Goal: Transaction & Acquisition: Purchase product/service

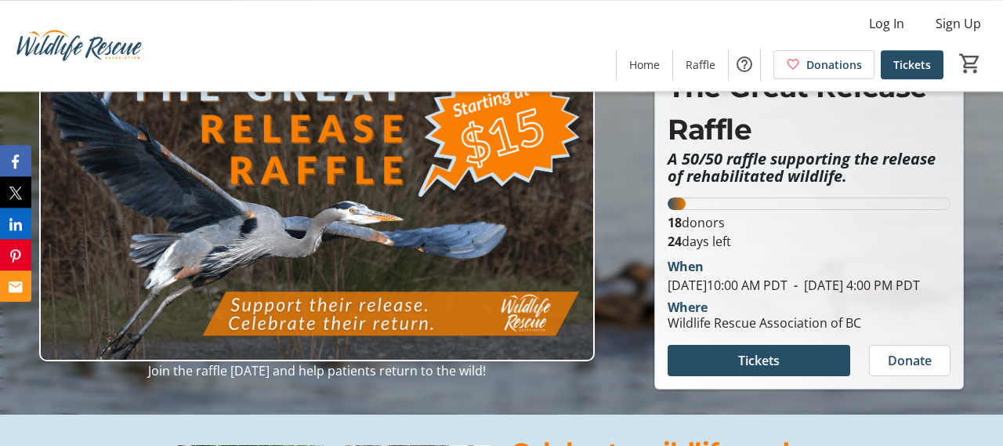
scroll to position [82, 0]
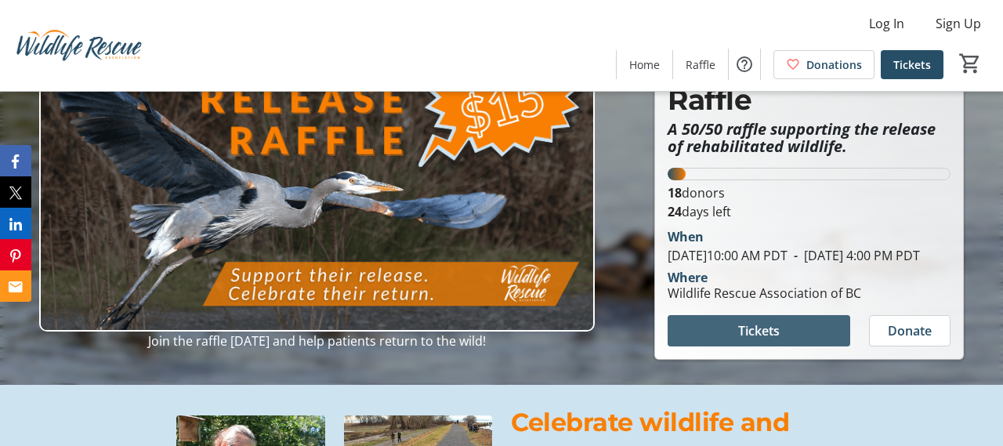
click at [786, 346] on span at bounding box center [759, 331] width 183 height 38
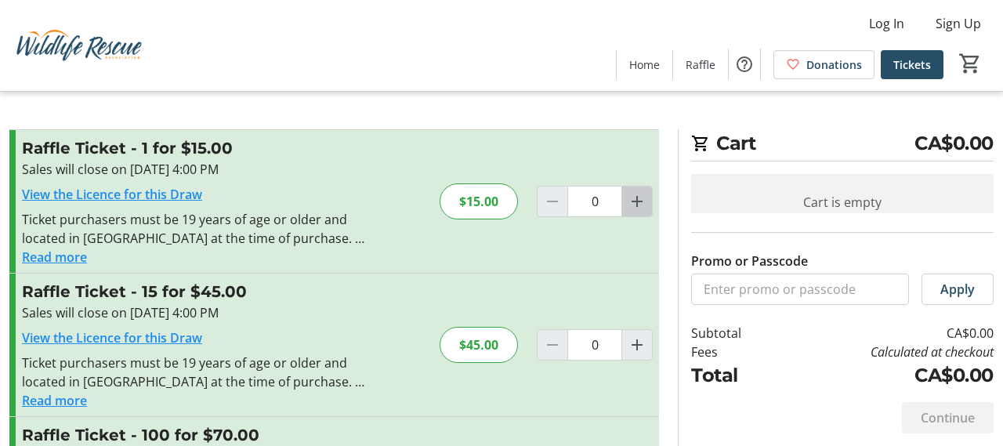
click at [636, 201] on mat-icon "Increment by one" at bounding box center [637, 201] width 19 height 19
type input "1"
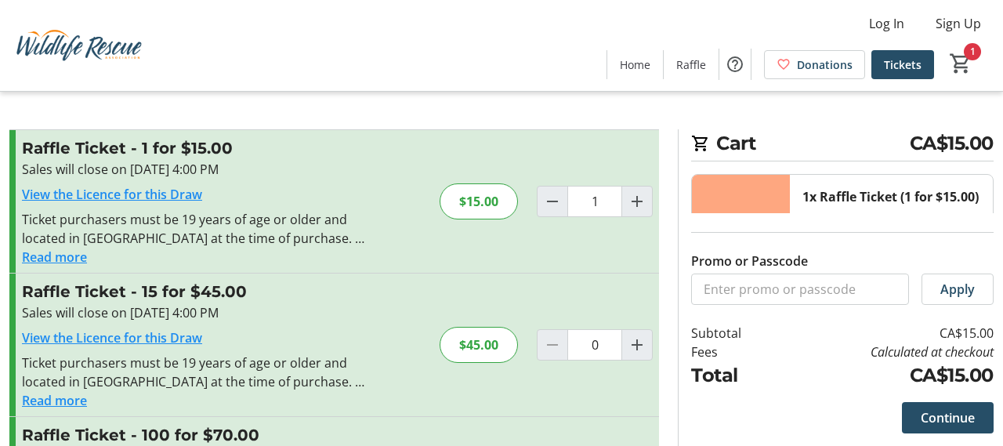
click at [912, 322] on div "1x Raffle Ticket (1 for $15.00) Total Tickets: 1 $15.00 1 Remove" at bounding box center [891, 253] width 203 height 157
click at [918, 278] on mat-icon "Increment by one" at bounding box center [918, 268] width 19 height 19
type input "2"
click at [820, 278] on mat-icon "Decrement by one" at bounding box center [818, 268] width 19 height 19
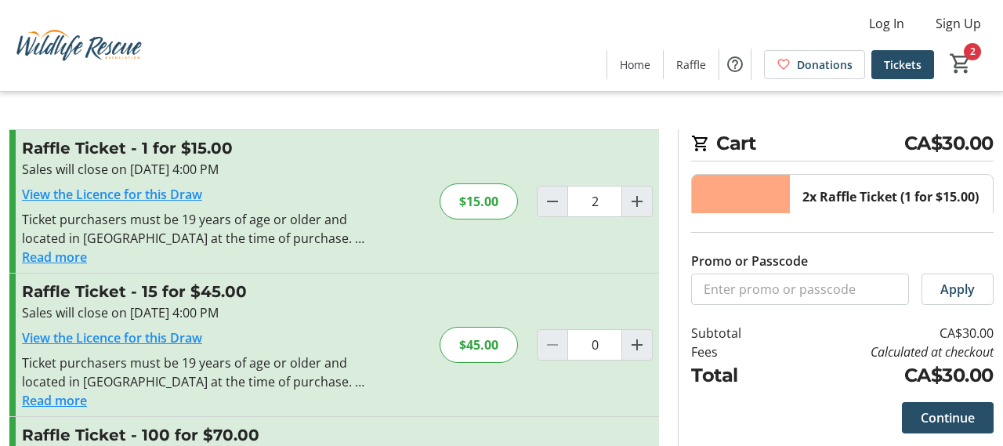
type input "1"
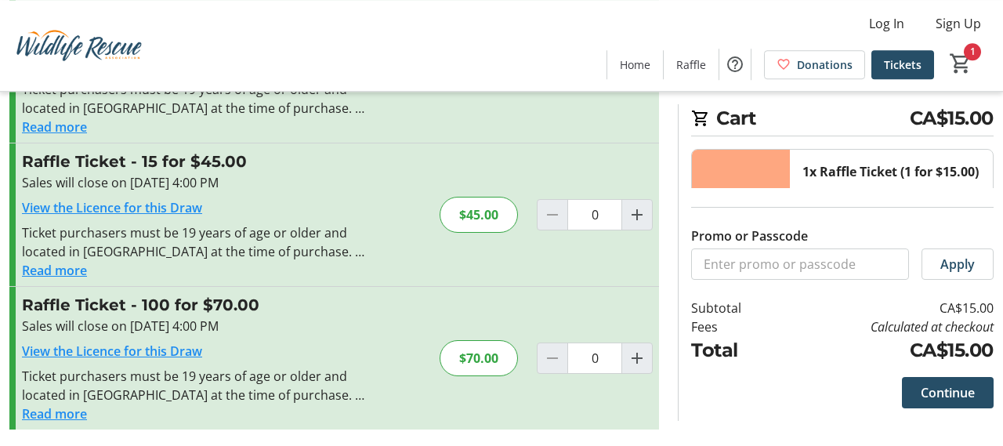
scroll to position [132, 0]
click at [960, 273] on span "Apply" at bounding box center [957, 264] width 34 height 19
click at [961, 317] on td "CA$15.00" at bounding box center [886, 308] width 215 height 19
click at [969, 317] on td "CA$15.00" at bounding box center [886, 308] width 215 height 19
click at [955, 317] on td "CA$15.00" at bounding box center [886, 308] width 215 height 19
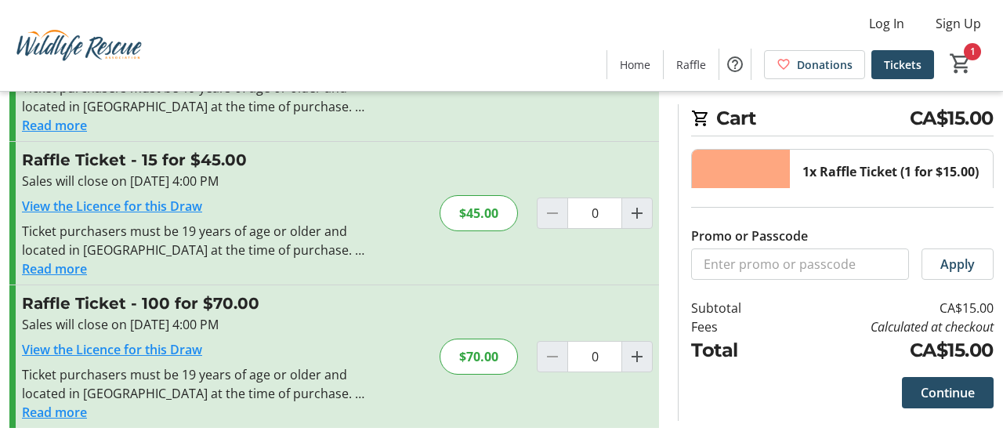
click at [956, 317] on td "CA$15.00" at bounding box center [886, 308] width 215 height 19
click at [961, 317] on td "CA$15.00" at bounding box center [886, 308] width 215 height 19
click at [968, 317] on td "CA$15.00" at bounding box center [886, 308] width 215 height 19
click at [727, 317] on td "Subtotal" at bounding box center [735, 308] width 88 height 19
click at [973, 317] on td "CA$15.00" at bounding box center [886, 308] width 215 height 19
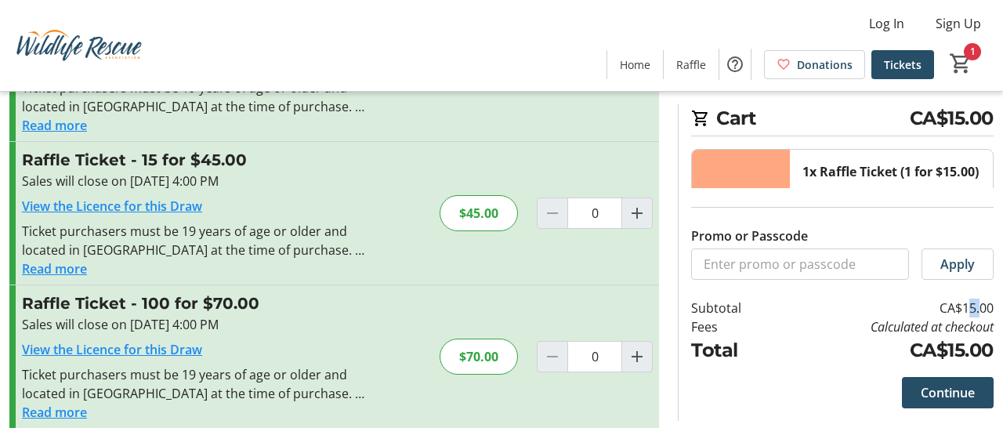
click at [973, 317] on td "CA$15.00" at bounding box center [886, 308] width 215 height 19
click at [971, 317] on td "CA$15.00" at bounding box center [886, 308] width 215 height 19
click at [725, 317] on td "Subtotal" at bounding box center [735, 308] width 88 height 19
click at [723, 317] on td "Subtotal" at bounding box center [735, 308] width 88 height 19
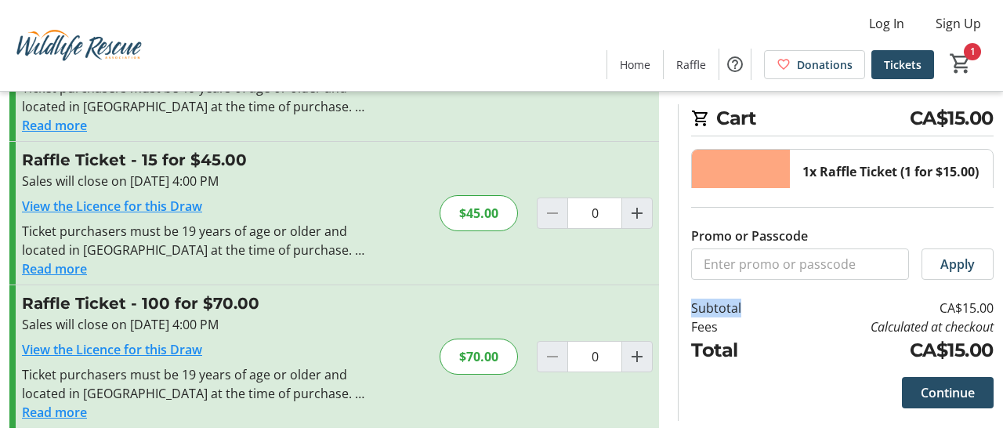
click at [723, 317] on td "Subtotal" at bounding box center [735, 308] width 88 height 19
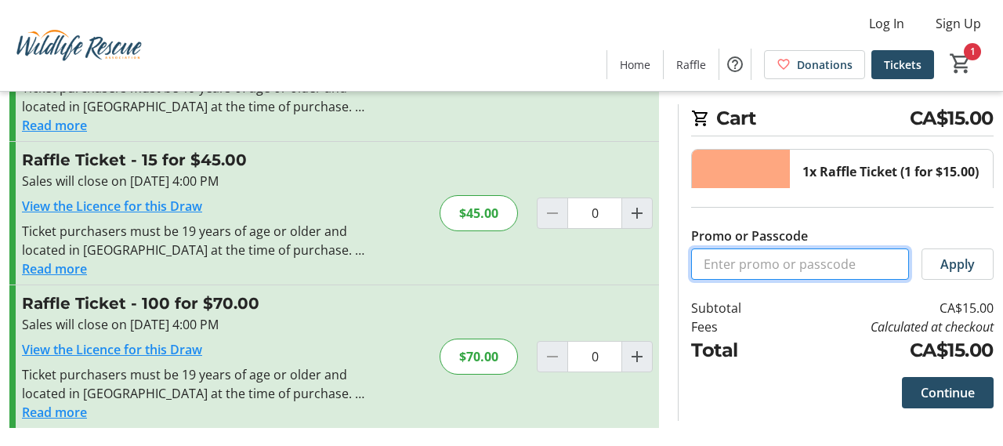
click at [731, 280] on input "Promo or Passcode" at bounding box center [800, 263] width 218 height 31
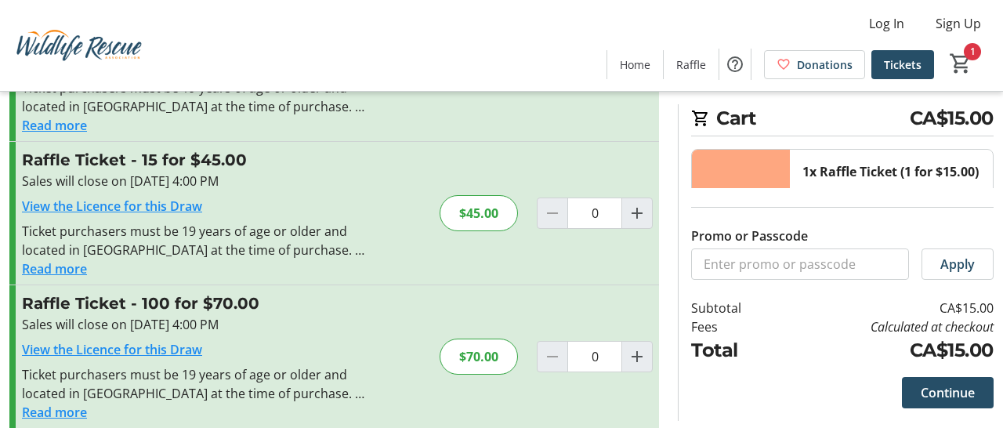
click at [865, 280] on tr-form-field "Promo or Passcode" at bounding box center [800, 252] width 218 height 53
click at [964, 273] on span "Apply" at bounding box center [957, 264] width 34 height 19
click at [900, 364] on div "1x Raffle Ticket (1 for $15.00) Total Tickets: 1 $15.00 1 Remove Promo or Passc…" at bounding box center [842, 257] width 302 height 216
click at [868, 364] on div "1x Raffle Ticket (1 for $15.00) Total Tickets: 1 $15.00 1 Remove Promo or Passc…" at bounding box center [842, 257] width 302 height 216
click at [845, 288] on span "Remove" at bounding box center [845, 278] width 49 height 19
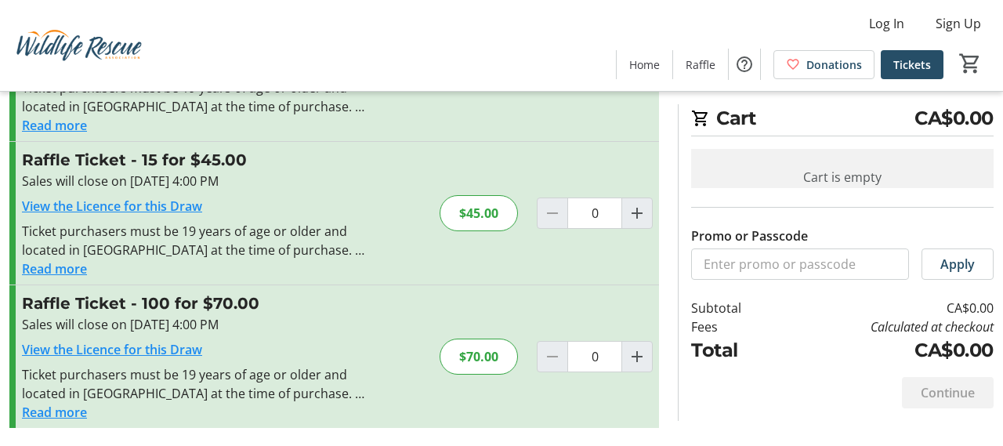
click at [824, 176] on div "Cart is empty" at bounding box center [842, 177] width 302 height 56
click at [926, 408] on div "Continue" at bounding box center [948, 392] width 92 height 31
click at [788, 364] on td "CA$0.00" at bounding box center [886, 350] width 215 height 28
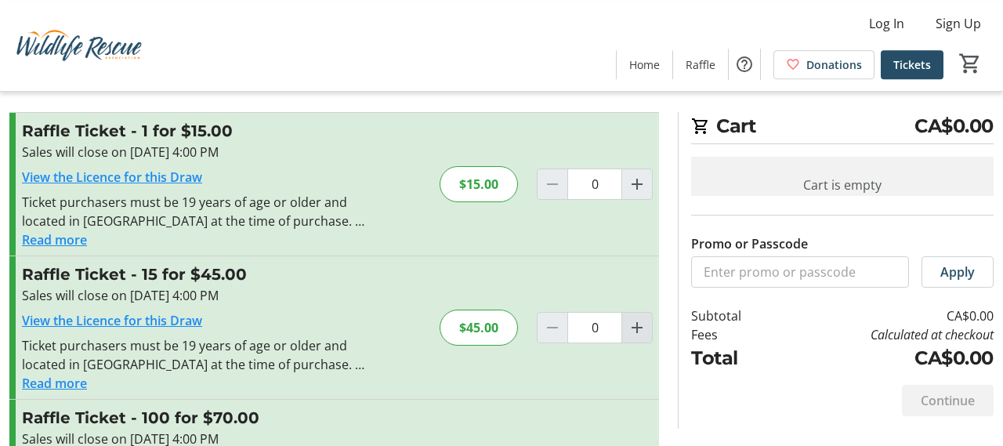
scroll to position [0, 0]
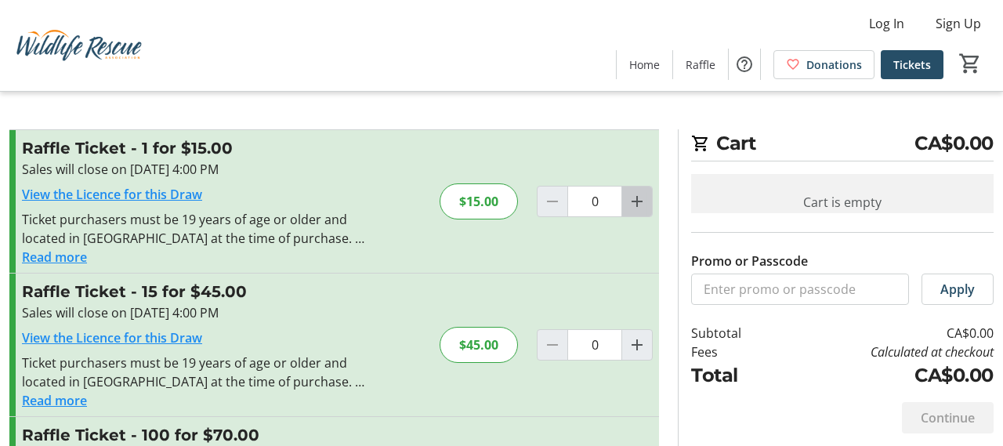
click at [636, 201] on mat-icon "Increment by one" at bounding box center [637, 201] width 19 height 19
type input "1"
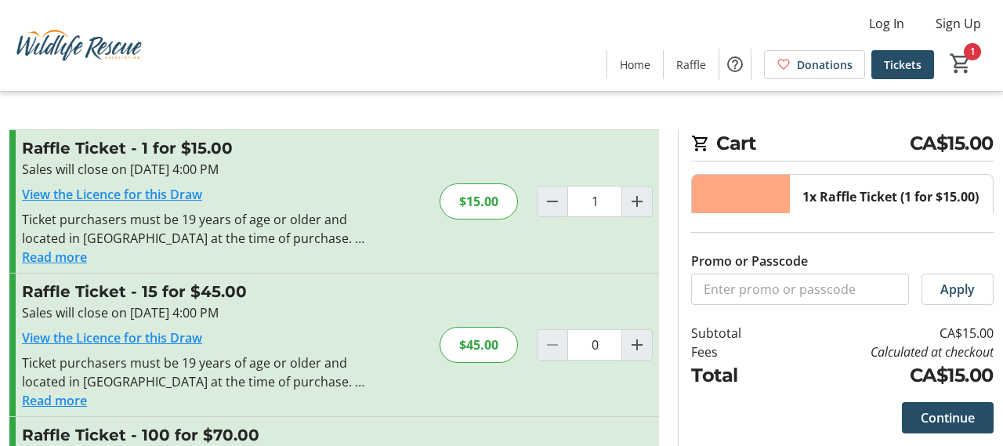
click at [89, 53] on img at bounding box center [78, 45] width 139 height 78
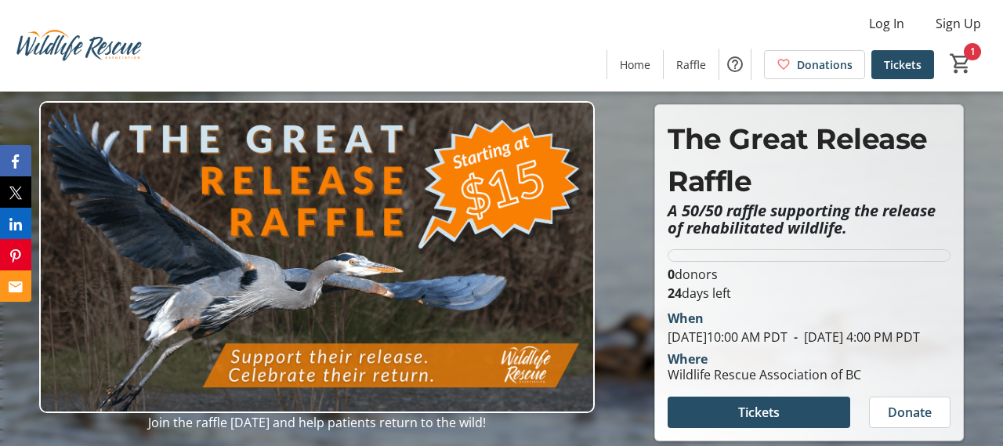
type input "1"
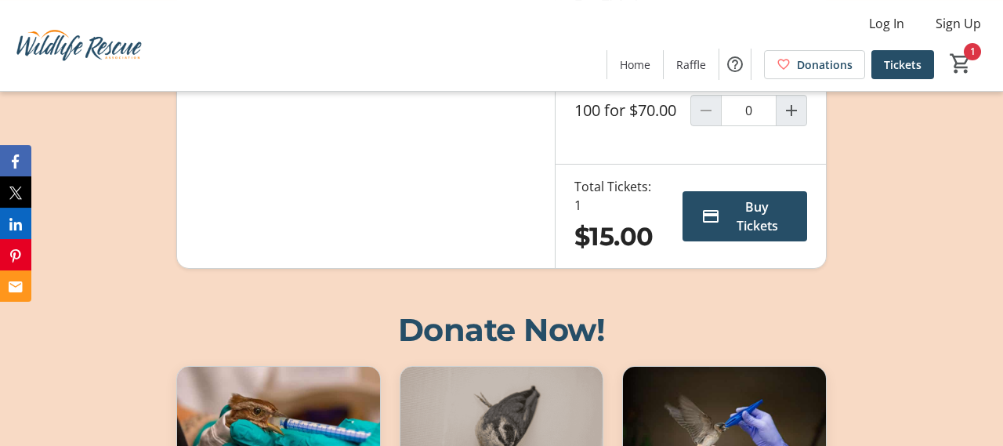
scroll to position [1207, 0]
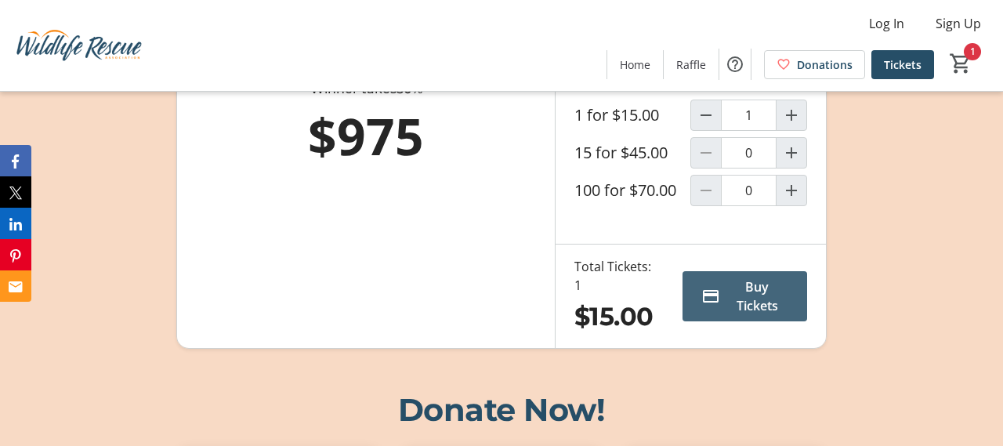
click at [760, 315] on span "Buy Tickets" at bounding box center [757, 296] width 62 height 38
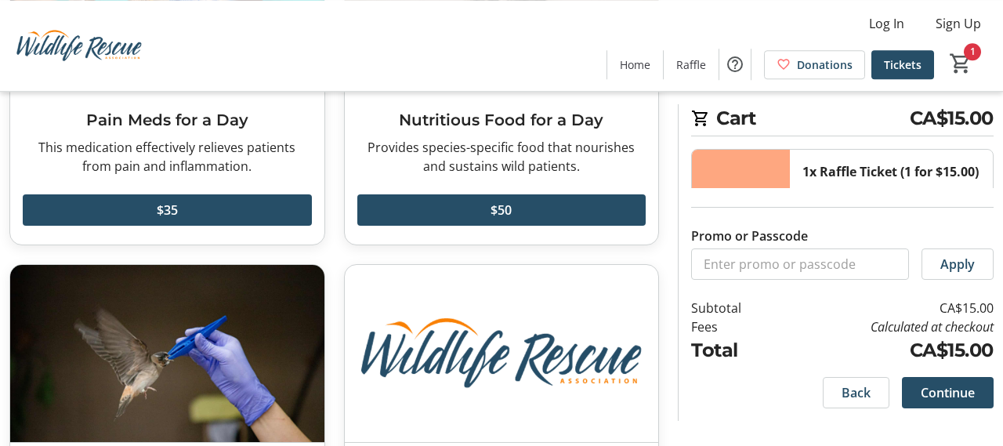
scroll to position [335, 0]
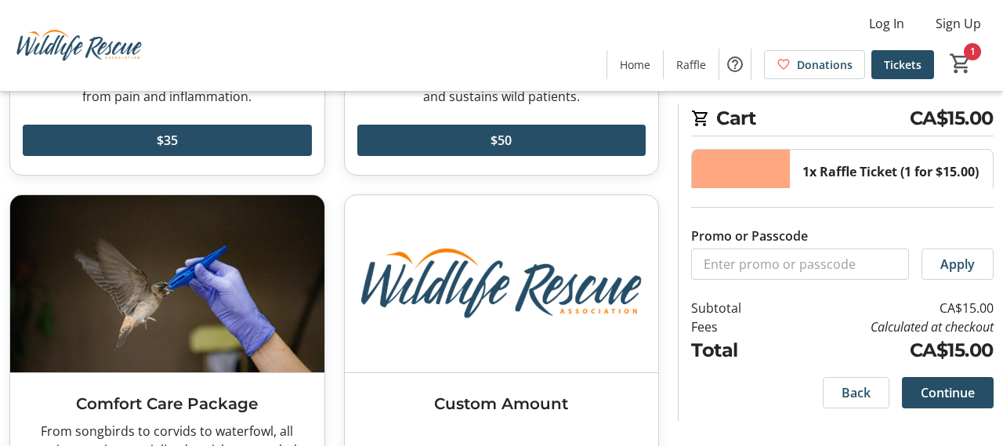
click at [836, 280] on div "Promo or Passcode Apply" at bounding box center [842, 234] width 302 height 92
